Goal: Task Accomplishment & Management: Use online tool/utility

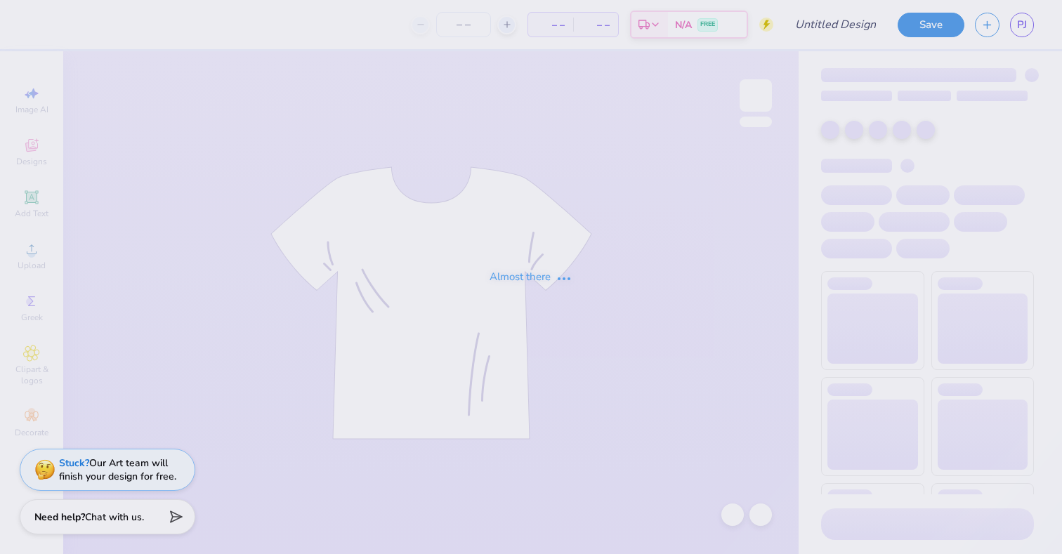
type input "sig pi 1"
type input "30"
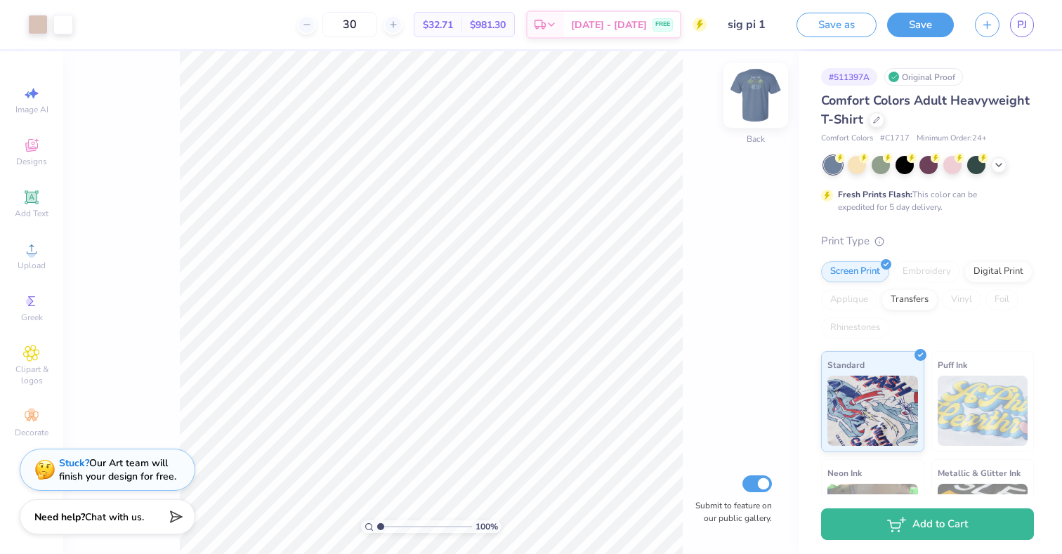
click at [762, 111] on img at bounding box center [756, 95] width 56 height 56
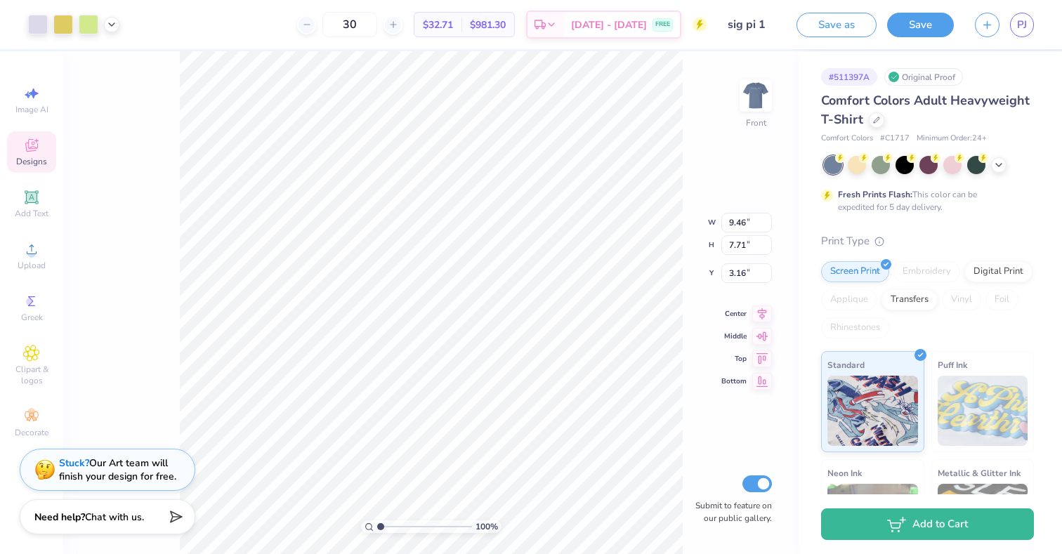
type input "3.00"
type input "11.91"
type input "9.71"
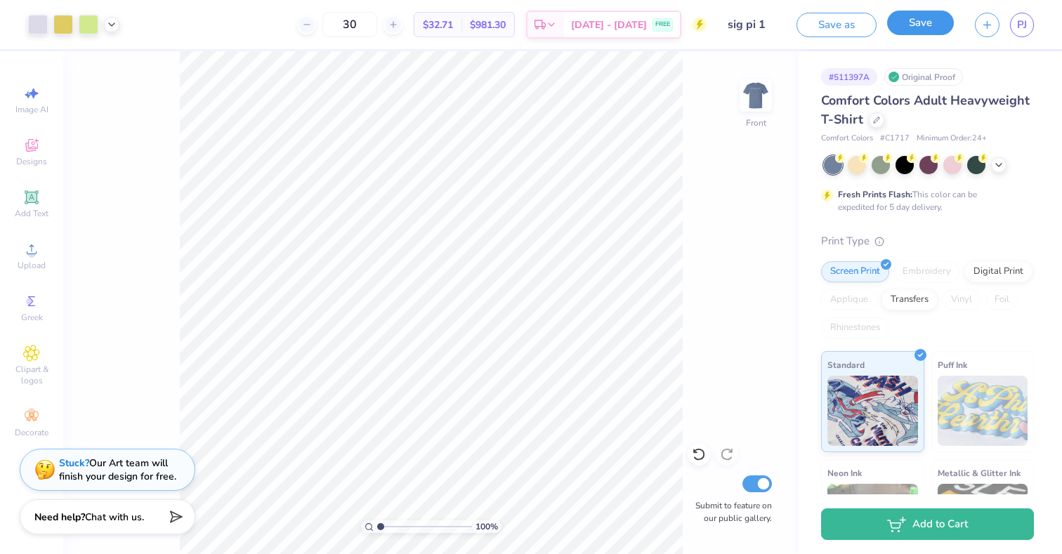
click at [926, 32] on button "Save" at bounding box center [920, 23] width 67 height 25
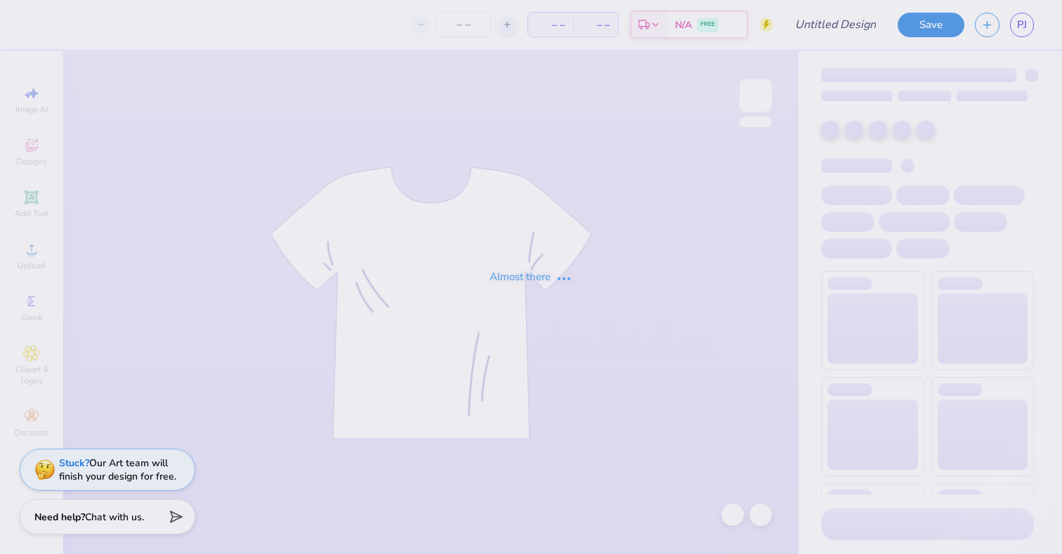
type input "sig pi 1"
type input "30"
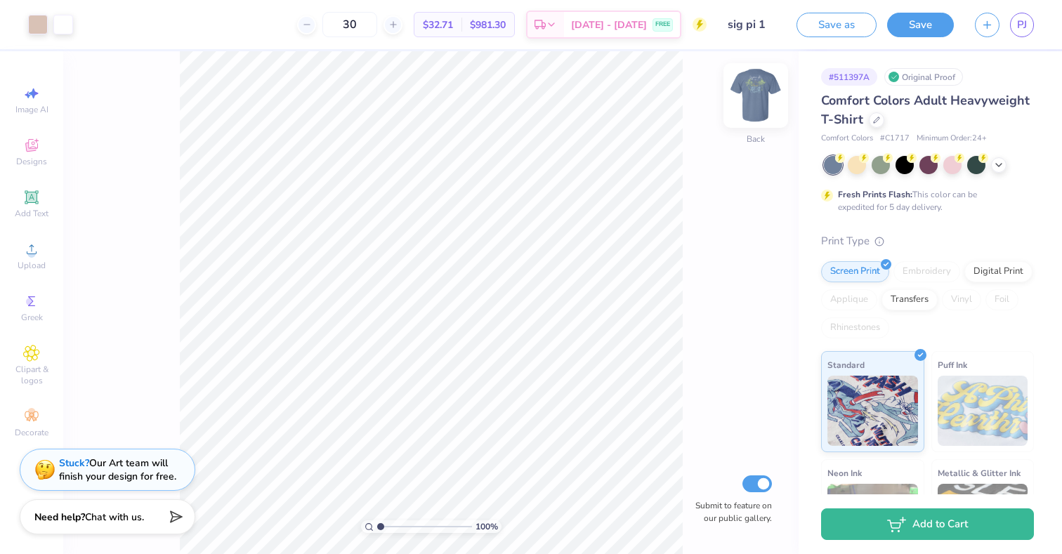
click at [756, 112] on img at bounding box center [756, 95] width 56 height 56
click at [1023, 23] on span "PJ" at bounding box center [1022, 25] width 10 height 16
